Goal: Task Accomplishment & Management: Use online tool/utility

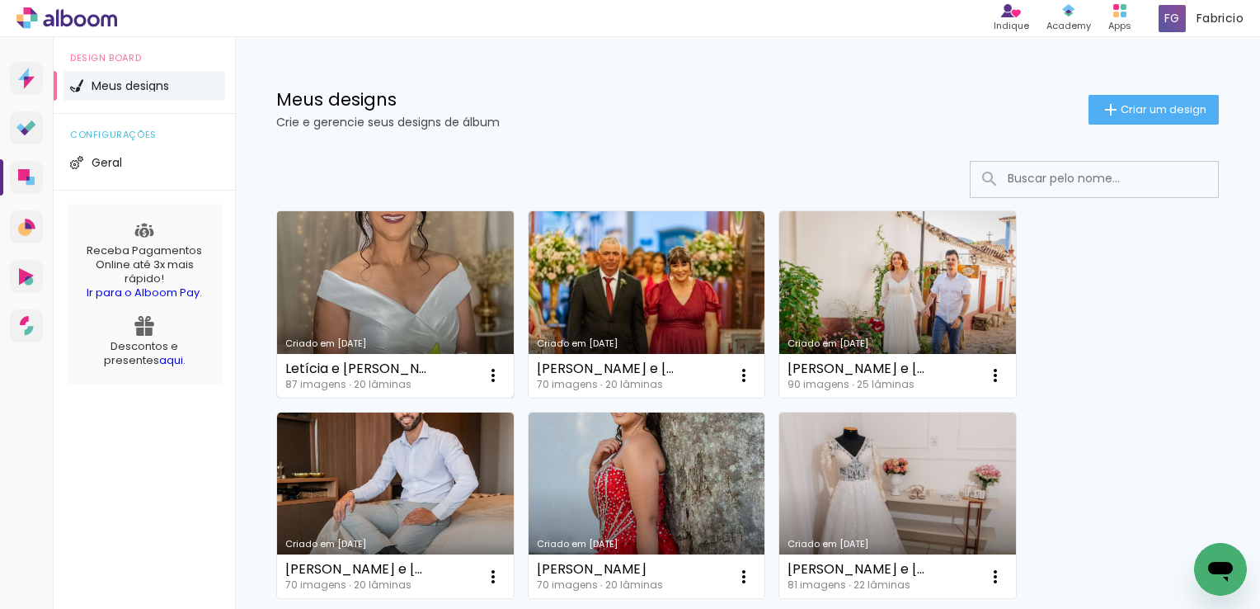
click at [441, 308] on link "Criado em [DATE]" at bounding box center [395, 304] width 237 height 186
